Goal: Task Accomplishment & Management: Use online tool/utility

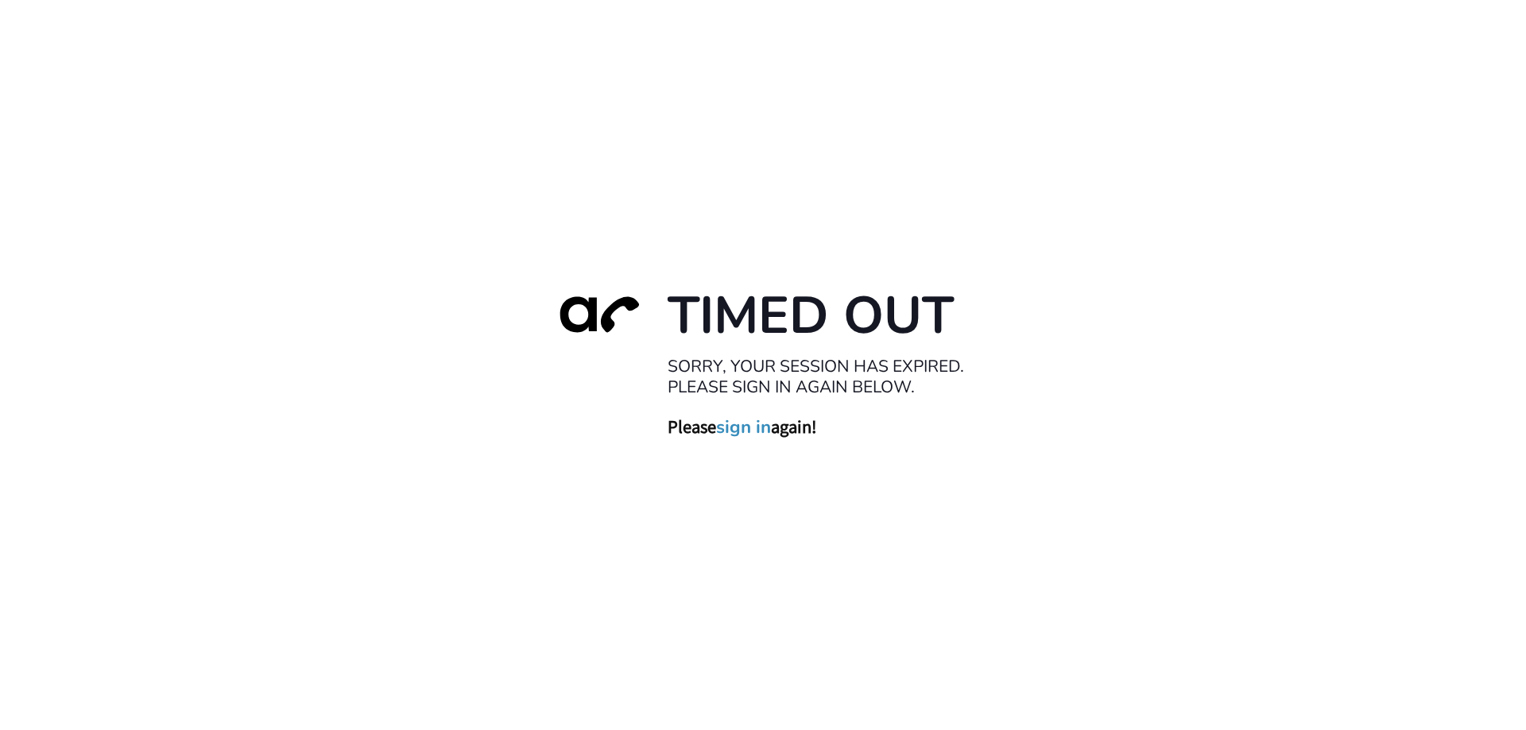
click at [750, 426] on link "sign in" at bounding box center [743, 427] width 55 height 22
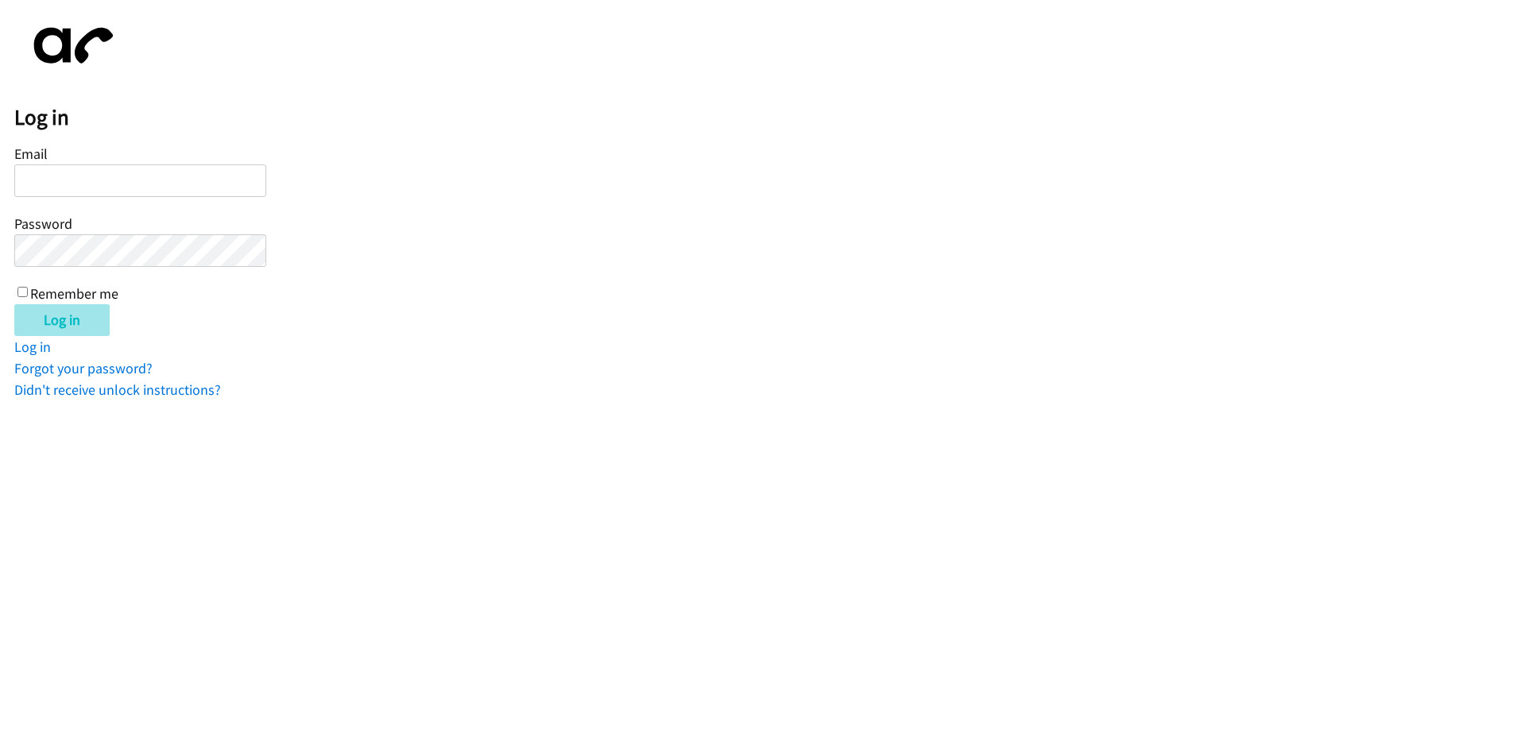
type input "[EMAIL_ADDRESS][DOMAIN_NAME]"
click at [63, 319] on input "Log in" at bounding box center [61, 320] width 95 height 32
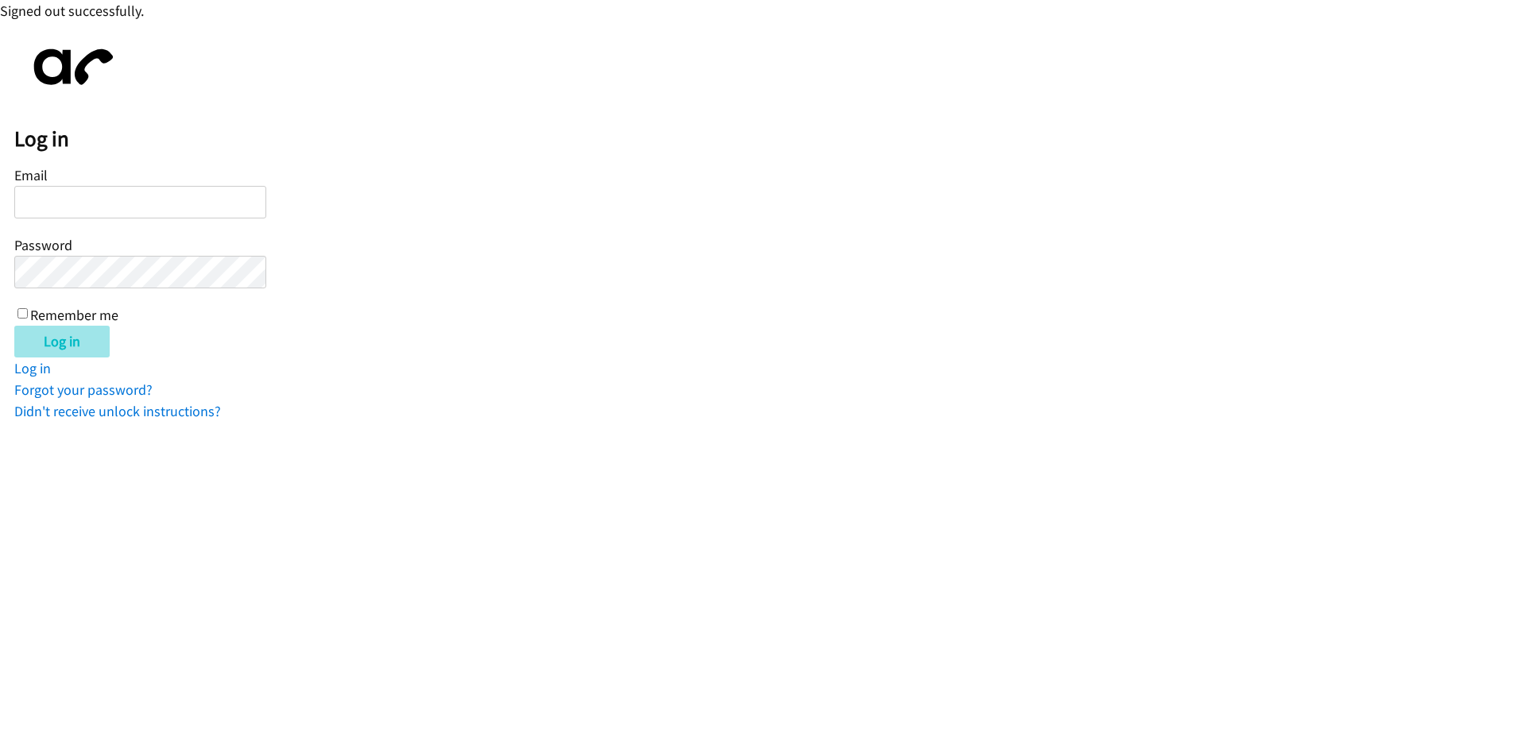
type input "[EMAIL_ADDRESS][DOMAIN_NAME]"
click at [55, 344] on input "Log in" at bounding box center [61, 342] width 95 height 32
type input "[EMAIL_ADDRESS][DOMAIN_NAME]"
click at [66, 350] on input "Log in" at bounding box center [61, 342] width 95 height 32
